Goal: Find specific page/section

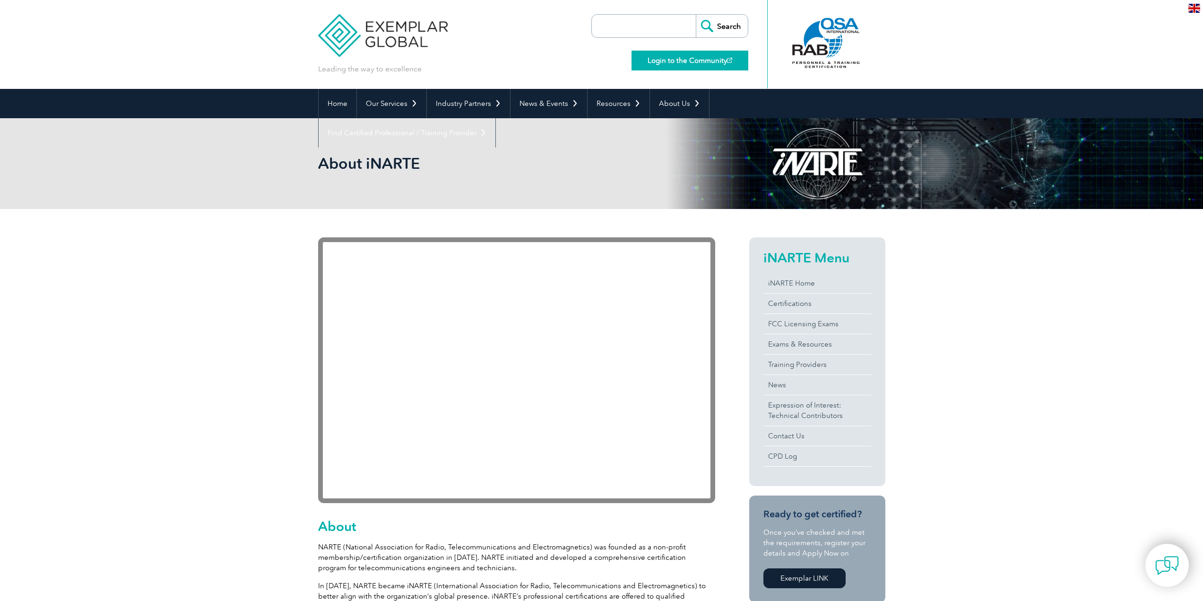
click at [666, 61] on link "Login to the Community" at bounding box center [690, 61] width 117 height 20
click at [640, 21] on input "search" at bounding box center [646, 26] width 99 height 23
type input "pay invoice"
click at [696, 15] on input "Search" at bounding box center [722, 26] width 52 height 23
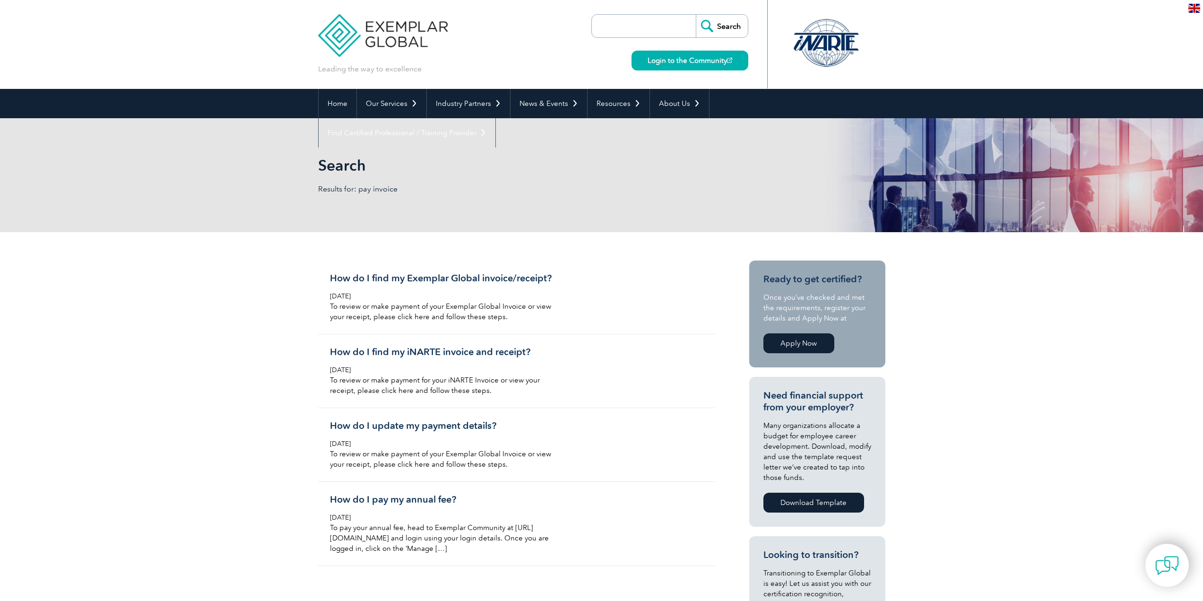
drag, startPoint x: 621, startPoint y: 28, endPoint x: 631, endPoint y: 34, distance: 11.4
click at [621, 28] on input "search" at bounding box center [646, 26] width 99 height 23
type input "INV43820"
click at [696, 15] on input "Search" at bounding box center [722, 26] width 52 height 23
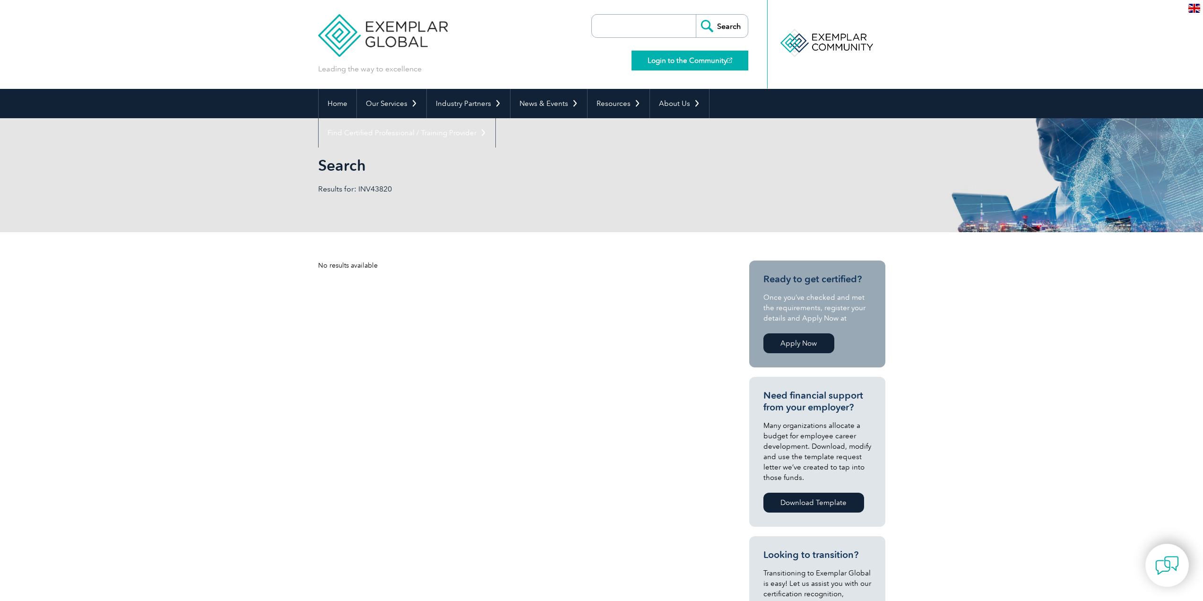
click at [671, 61] on link "Login to the Community" at bounding box center [690, 61] width 117 height 20
